Goal: Information Seeking & Learning: Check status

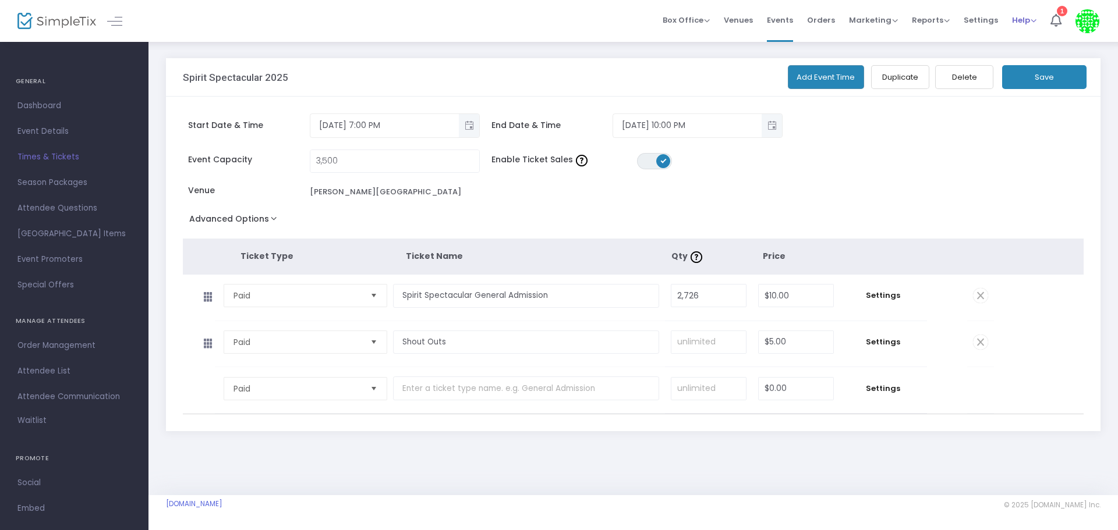
click at [1017, 20] on span "Help" at bounding box center [1024, 20] width 24 height 11
click at [935, 19] on span "Reports" at bounding box center [931, 20] width 38 height 11
click at [935, 60] on li "Sales Reports" at bounding box center [950, 62] width 76 height 23
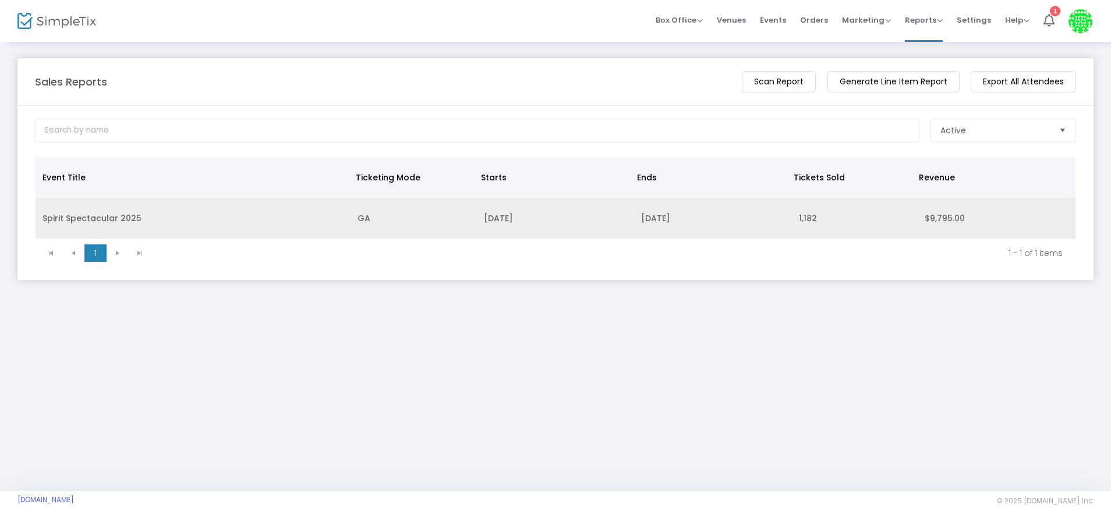
click at [812, 217] on td "1,182" at bounding box center [855, 218] width 126 height 41
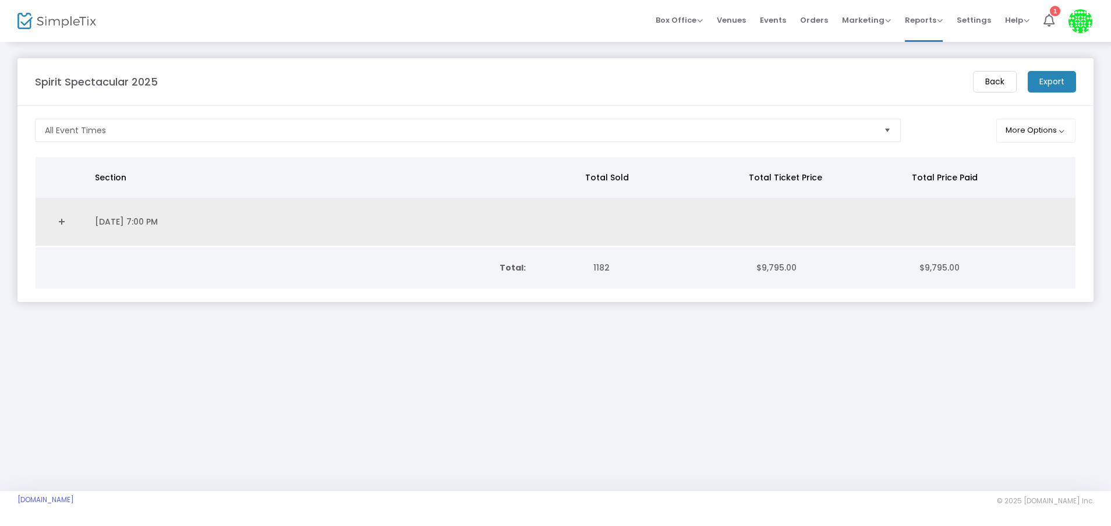
click at [59, 222] on link "Expand Details" at bounding box center [62, 222] width 38 height 19
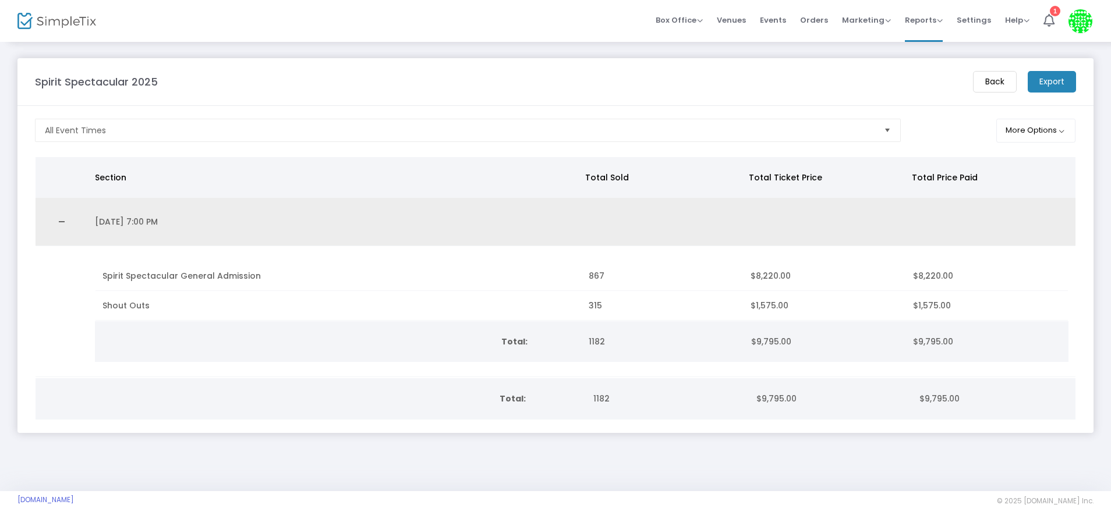
click at [61, 217] on link "Collapse Details" at bounding box center [62, 222] width 38 height 19
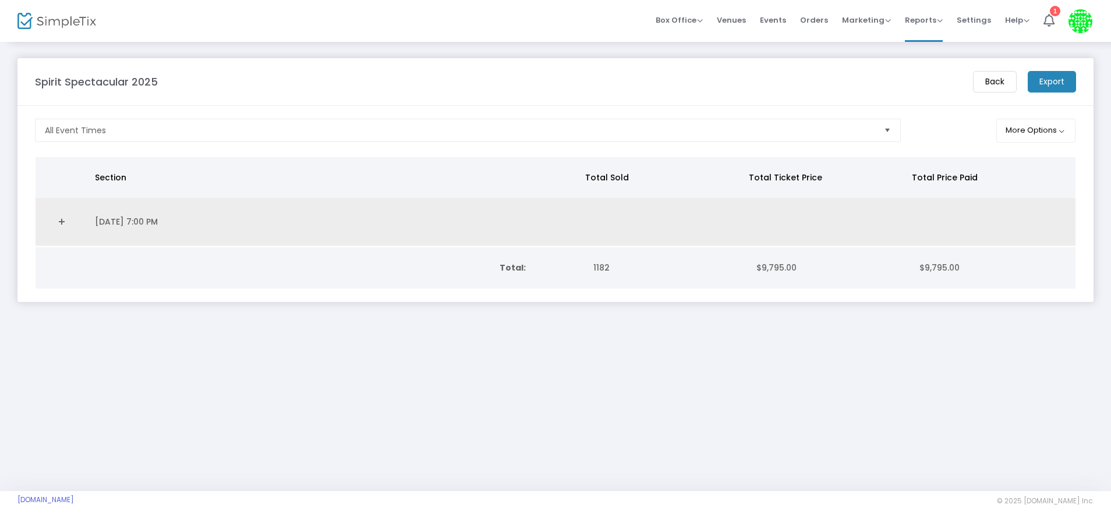
click at [61, 217] on link "Expand Details" at bounding box center [62, 222] width 38 height 19
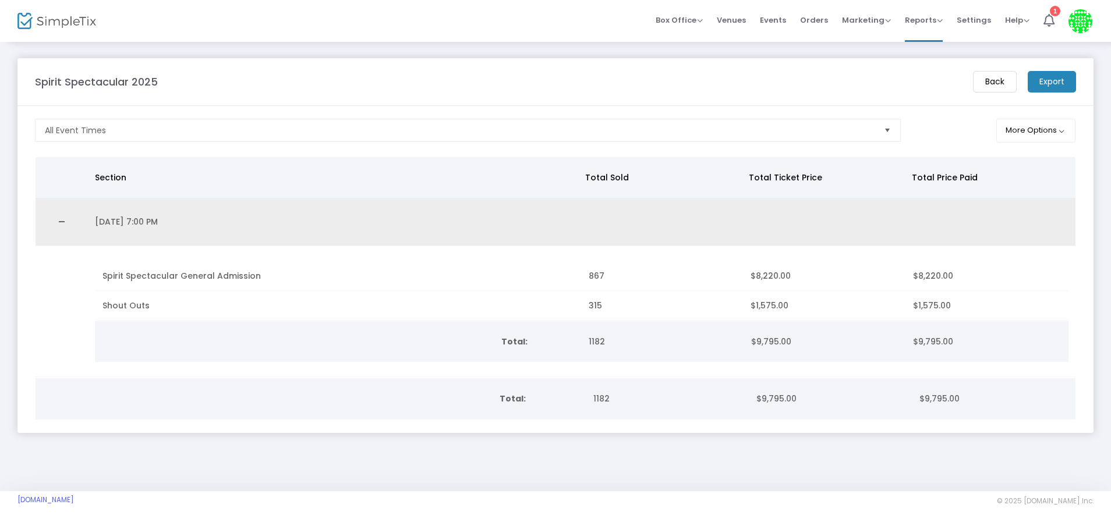
click at [61, 217] on link "Collapse Details" at bounding box center [62, 222] width 38 height 19
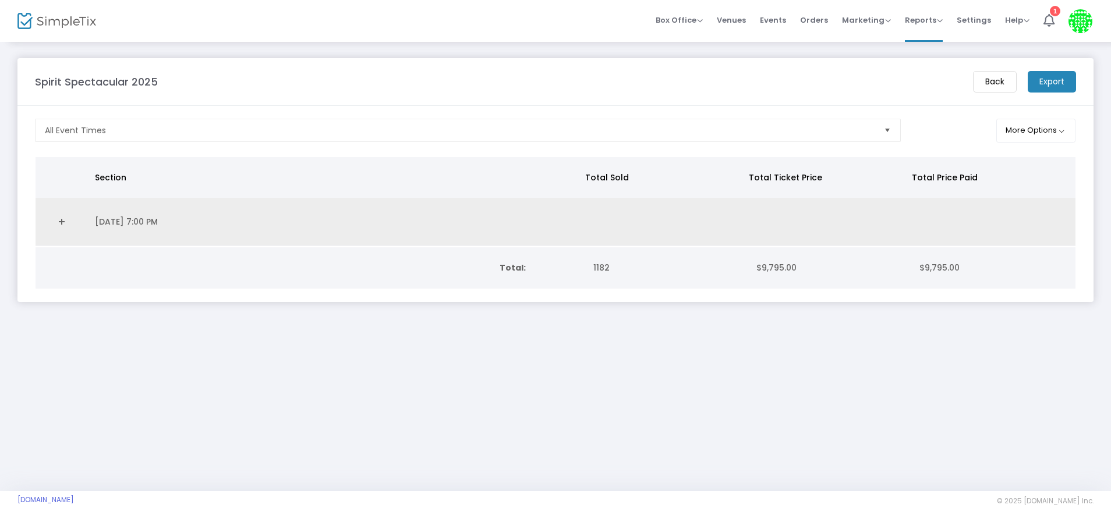
click at [61, 217] on link "Expand Details" at bounding box center [62, 222] width 38 height 19
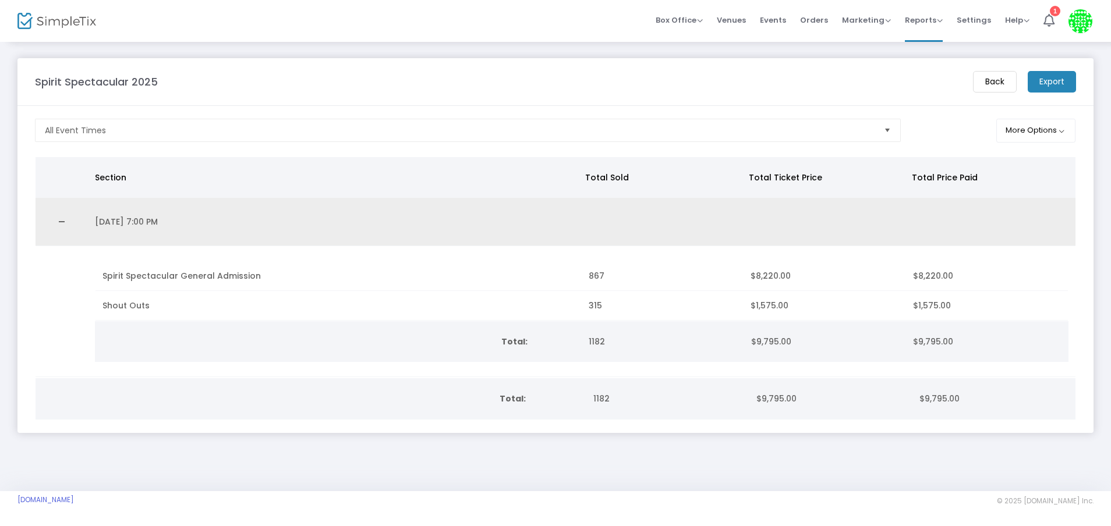
click at [61, 217] on link "Collapse Details" at bounding box center [62, 222] width 38 height 19
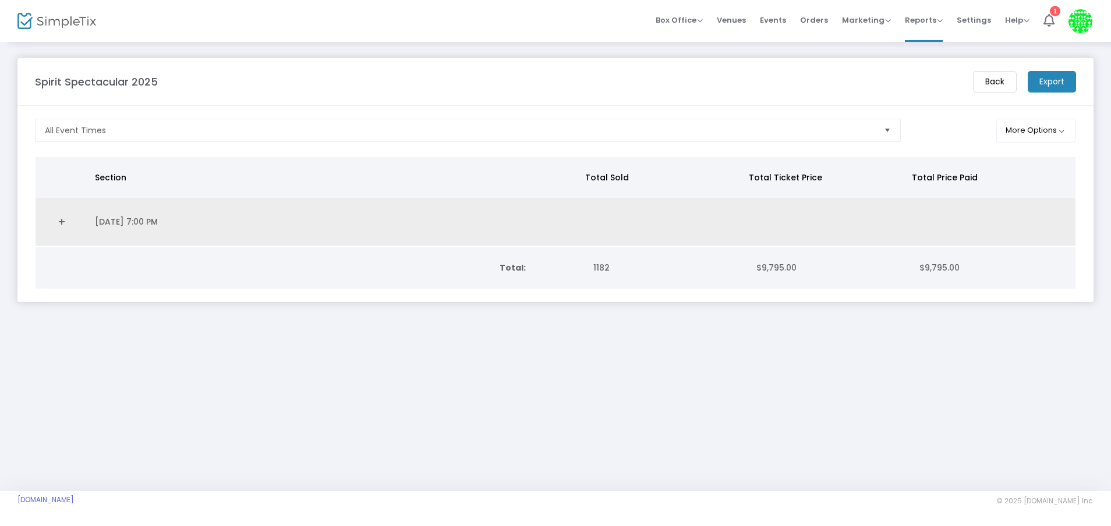
click at [170, 229] on td "[DATE] 7:00 PM" at bounding box center [335, 222] width 494 height 48
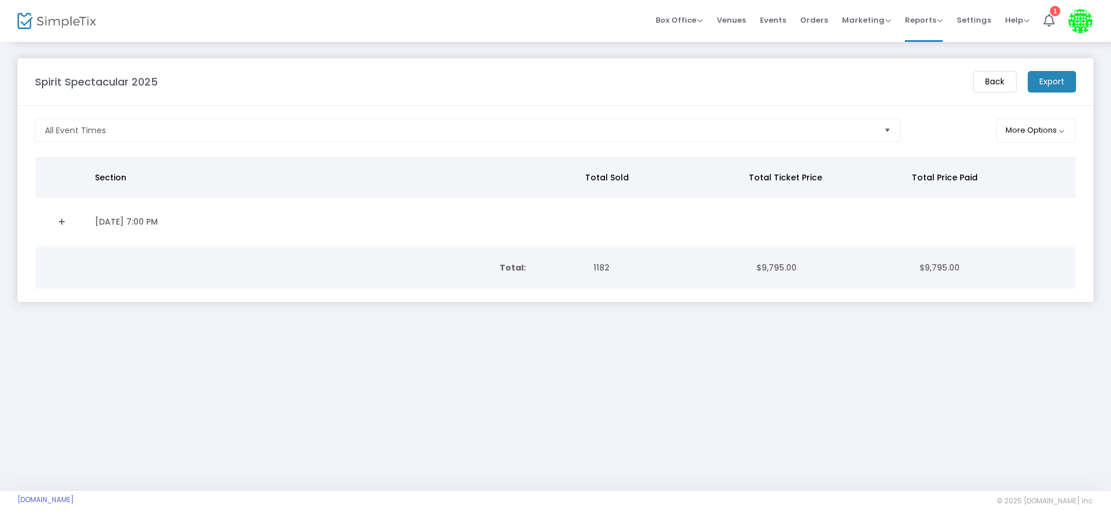
click at [64, 219] on link "Expand Details" at bounding box center [62, 222] width 38 height 19
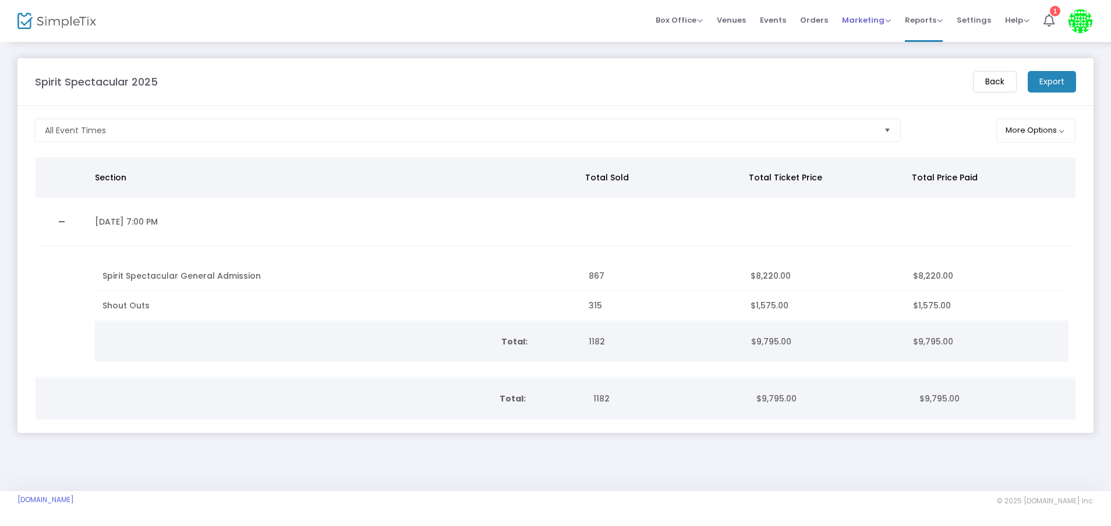
click at [882, 19] on span "Marketing" at bounding box center [866, 20] width 49 height 11
click at [863, 37] on li "Promo Codes" at bounding box center [888, 39] width 93 height 23
